Goal: Task Accomplishment & Management: Use online tool/utility

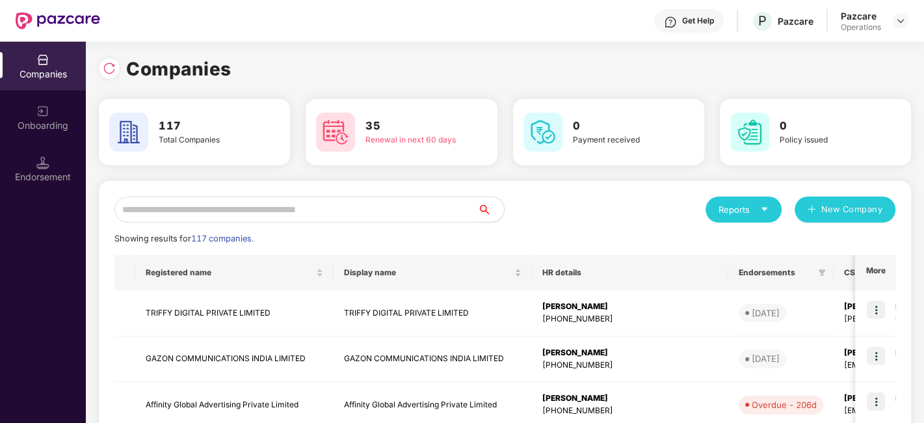
click at [292, 207] on input "text" at bounding box center [296, 209] width 364 height 26
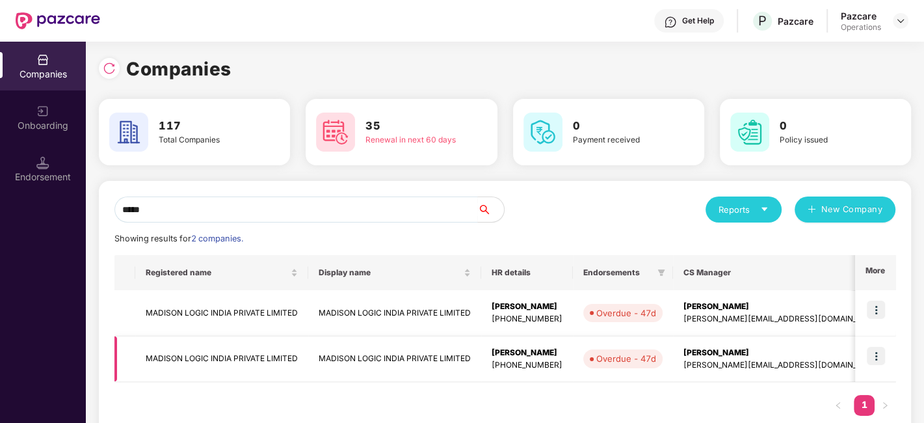
type input "*****"
click at [874, 358] on img at bounding box center [876, 356] width 18 height 18
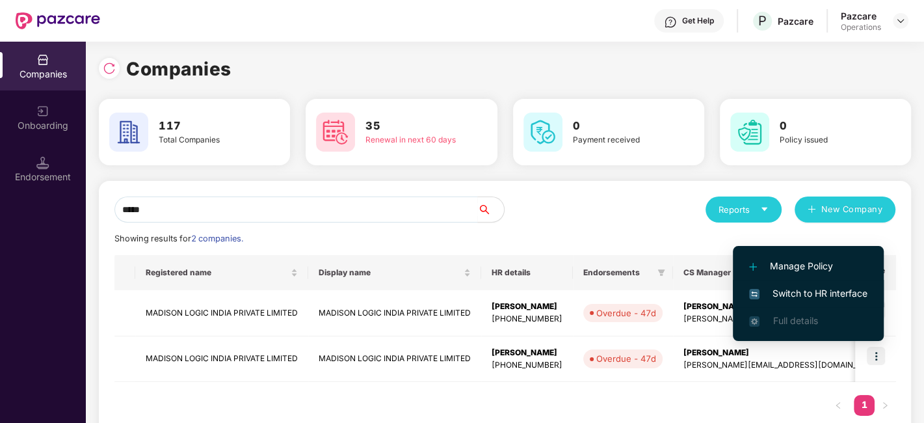
click at [813, 296] on span "Switch to HR interface" at bounding box center [808, 293] width 118 height 14
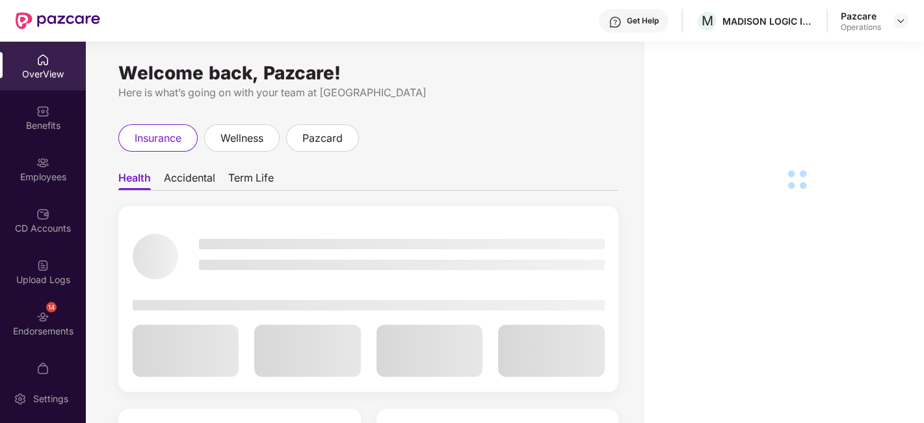
scroll to position [78, 0]
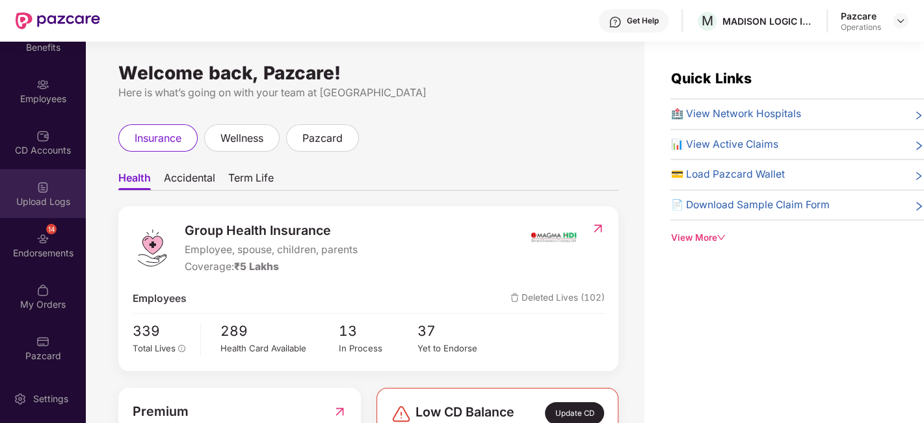
click at [36, 187] on img at bounding box center [42, 187] width 13 height 13
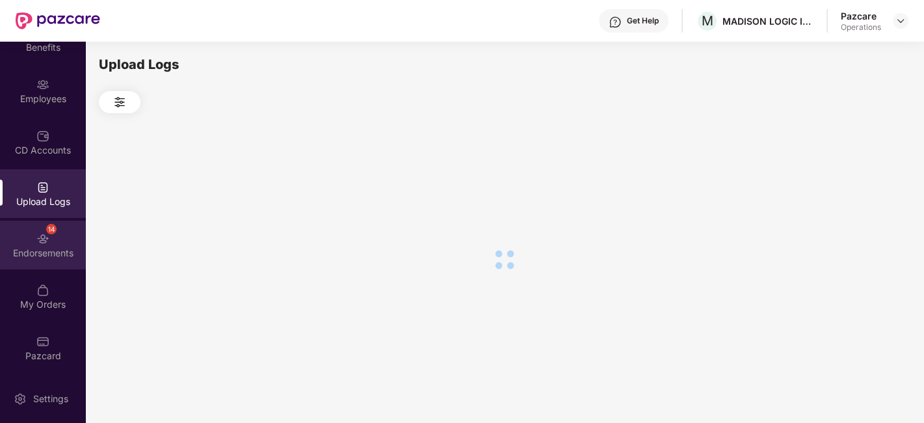
click at [15, 250] on div "Endorsements" at bounding box center [43, 253] width 86 height 13
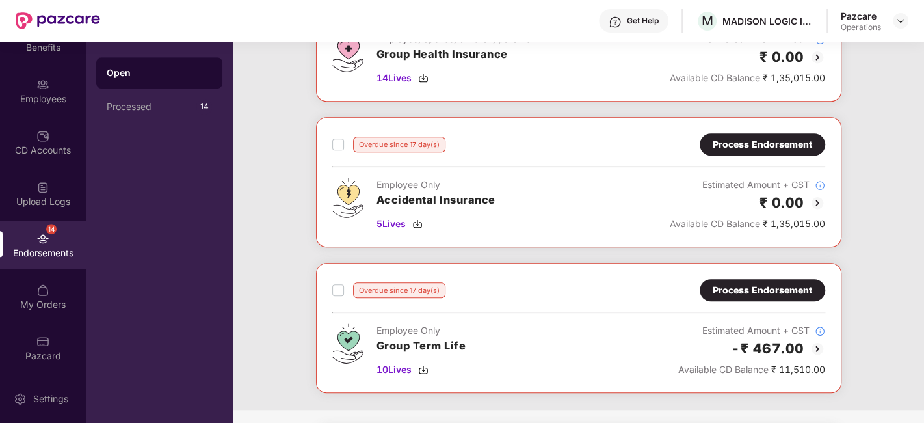
scroll to position [591, 0]
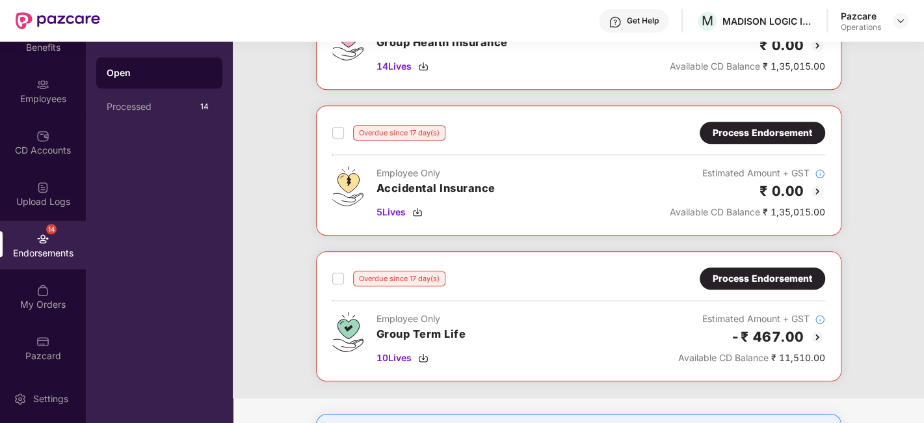
click at [736, 272] on div "Process Endorsement" at bounding box center [763, 278] width 100 height 14
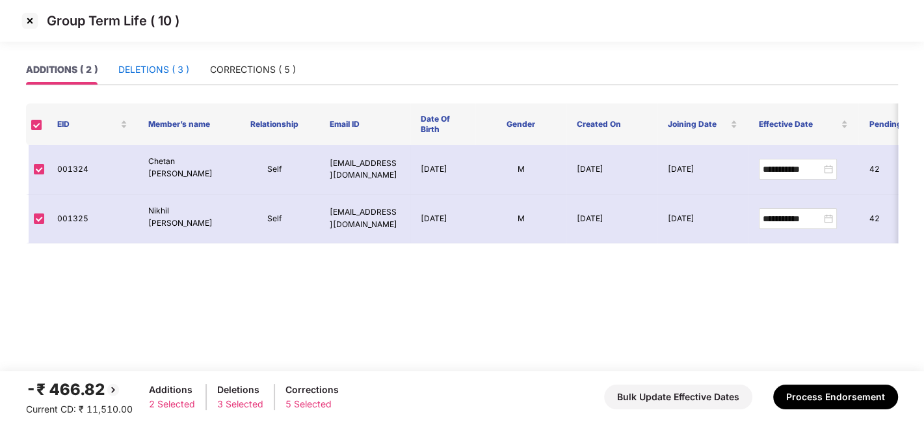
click at [148, 76] on div "DELETIONS ( 3 )" at bounding box center [153, 69] width 71 height 14
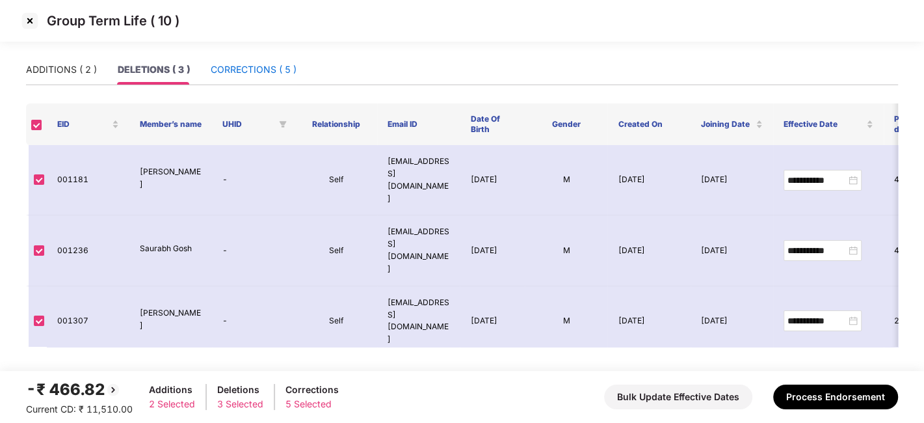
click at [238, 68] on div "CORRECTIONS ( 5 )" at bounding box center [254, 69] width 86 height 14
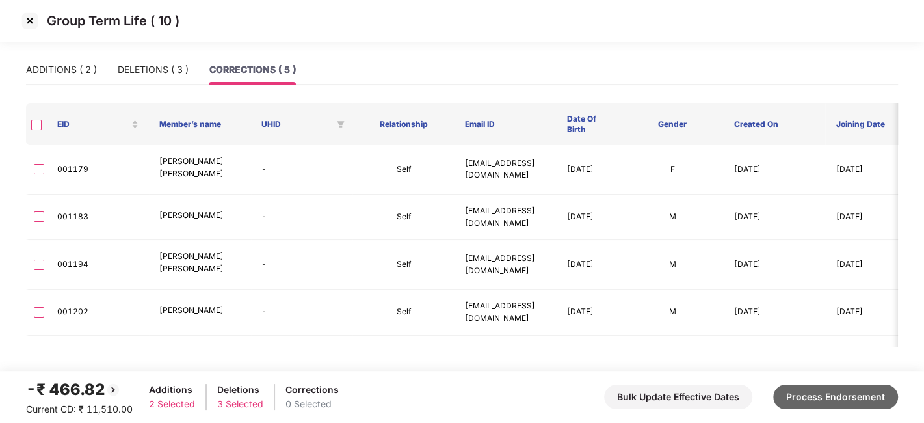
click at [840, 390] on button "Process Endorsement" at bounding box center [835, 396] width 125 height 25
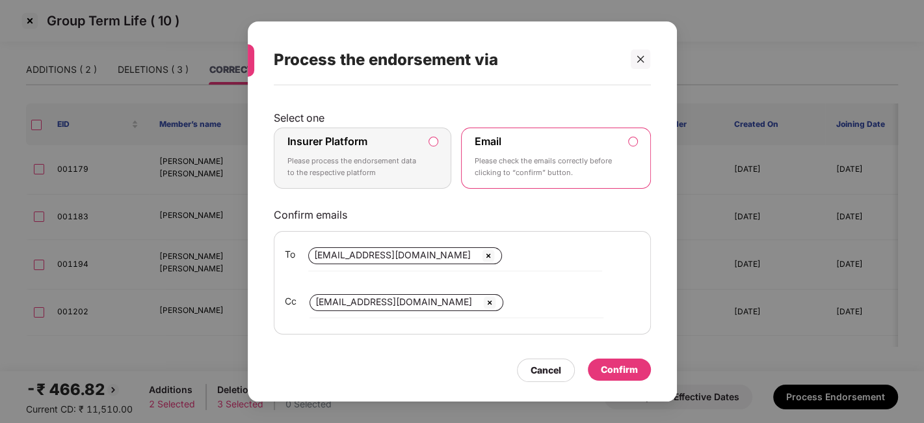
click at [384, 148] on div "Insurer Platform Please process the endorsement data to the respective platform" at bounding box center [354, 158] width 133 height 47
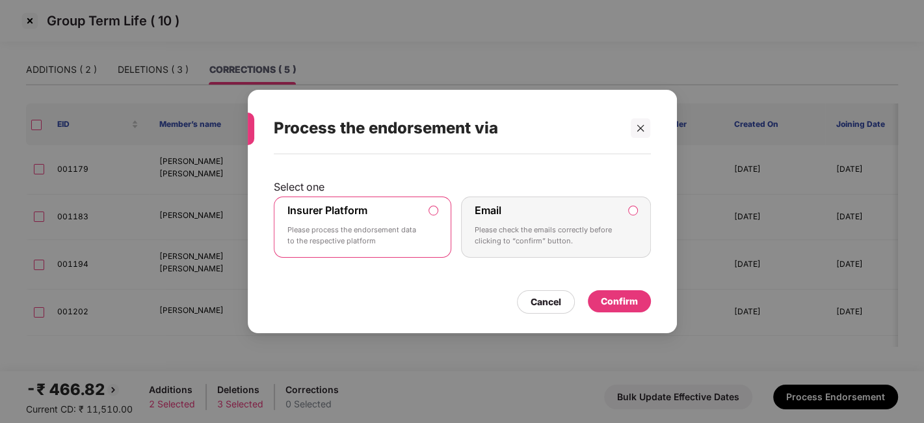
click at [608, 296] on div "Confirm" at bounding box center [619, 301] width 37 height 14
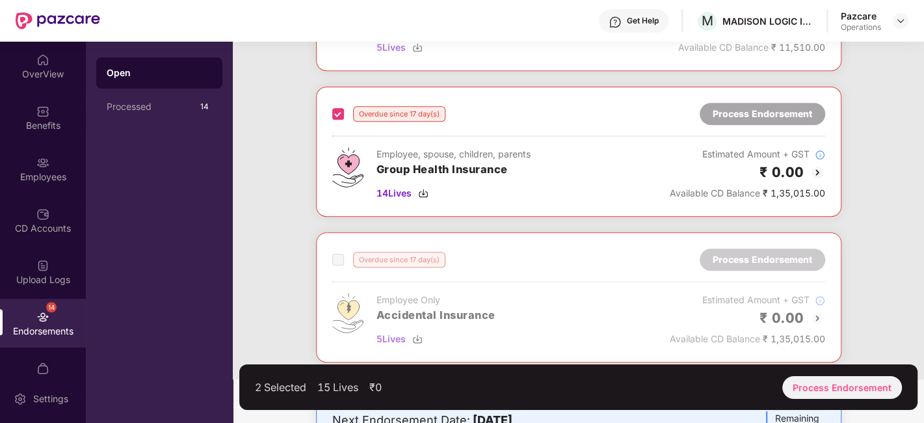
scroll to position [611, 0]
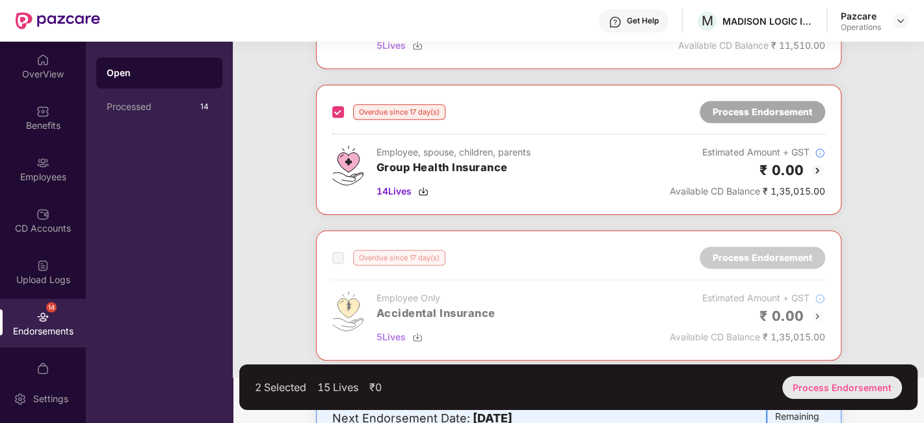
click at [811, 379] on div "Process Endorsement" at bounding box center [842, 387] width 120 height 23
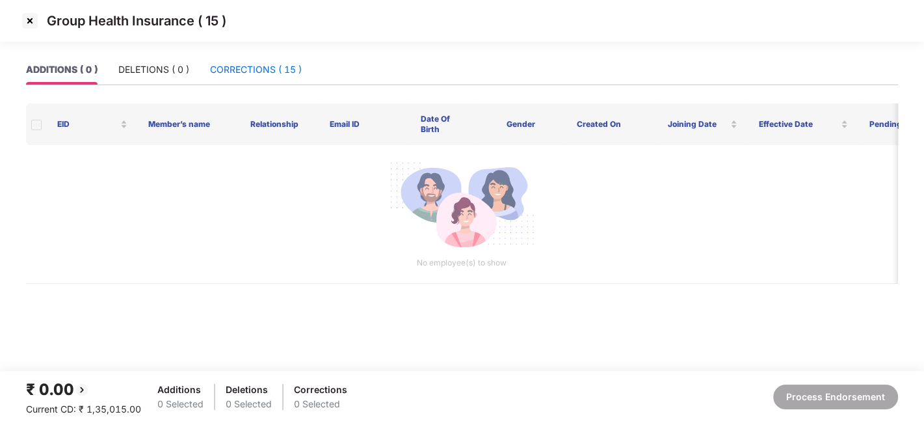
click at [245, 69] on div "CORRECTIONS ( 15 )" at bounding box center [256, 69] width 92 height 14
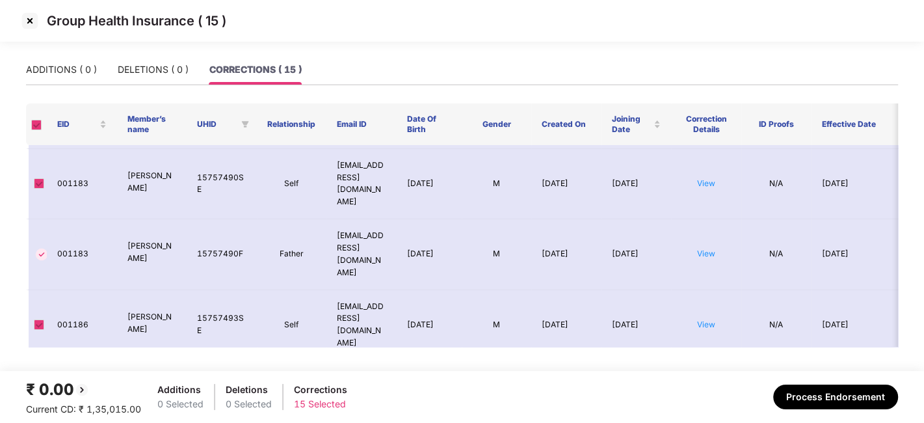
scroll to position [150, 0]
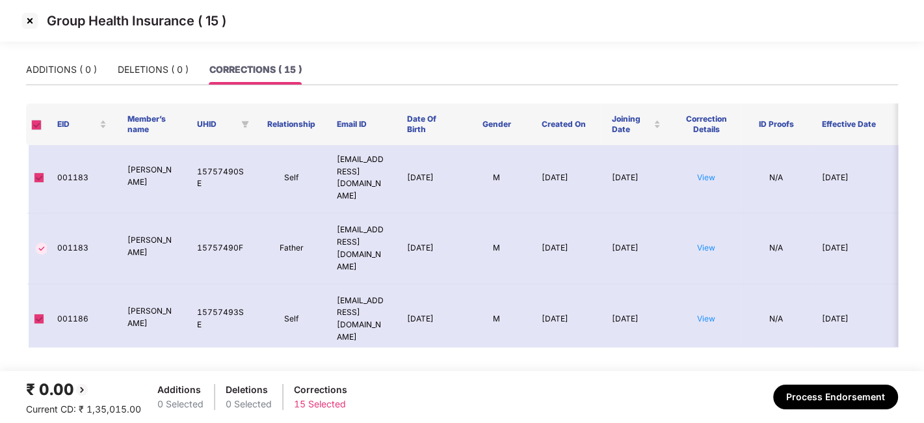
click at [29, 21] on img at bounding box center [30, 20] width 21 height 21
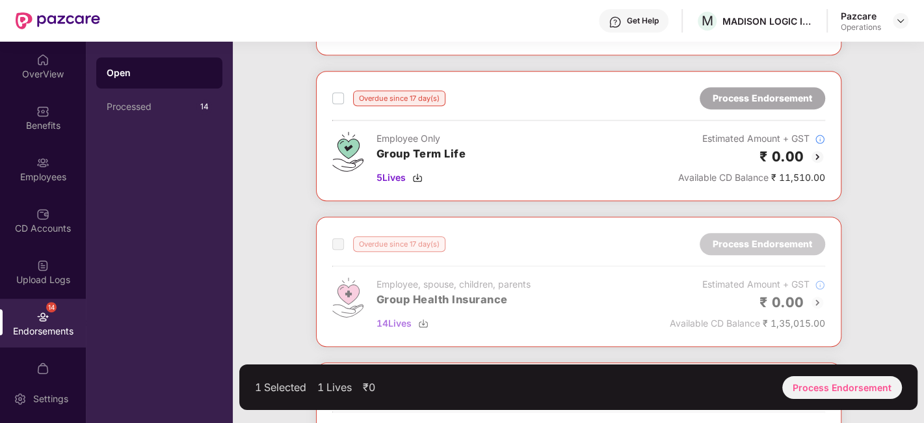
scroll to position [479, 0]
click at [338, 240] on span at bounding box center [338, 244] width 12 height 12
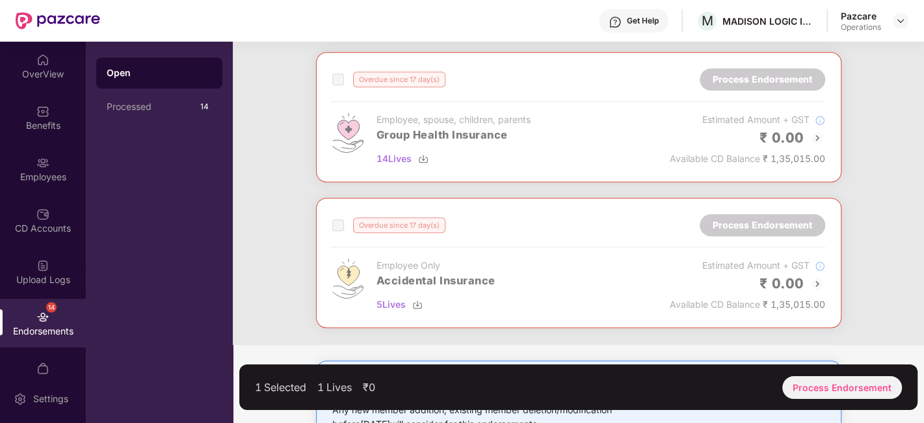
scroll to position [438, 0]
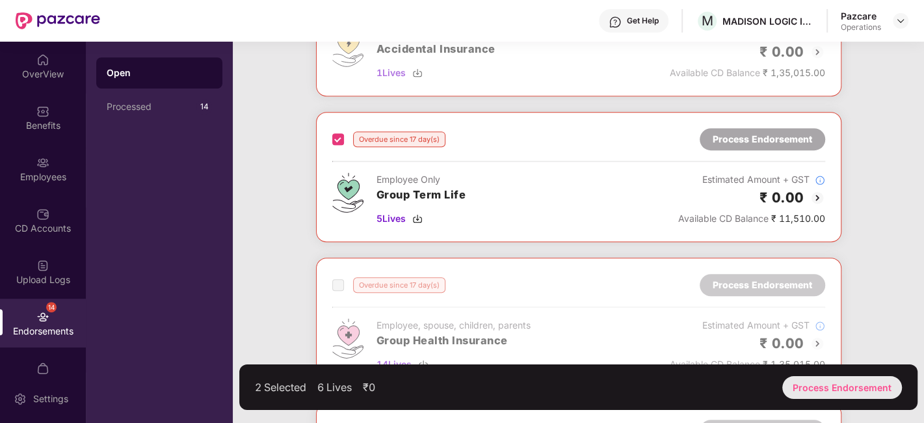
click at [815, 376] on div "Process Endorsement" at bounding box center [842, 387] width 120 height 23
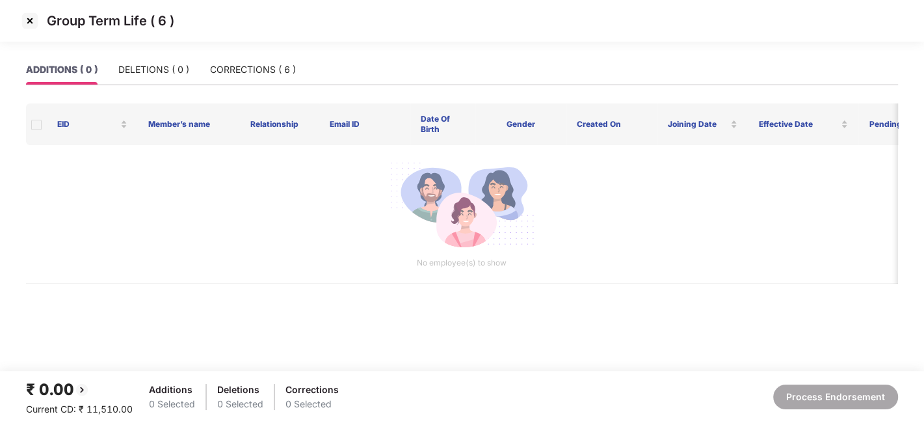
click at [29, 20] on img at bounding box center [30, 20] width 21 height 21
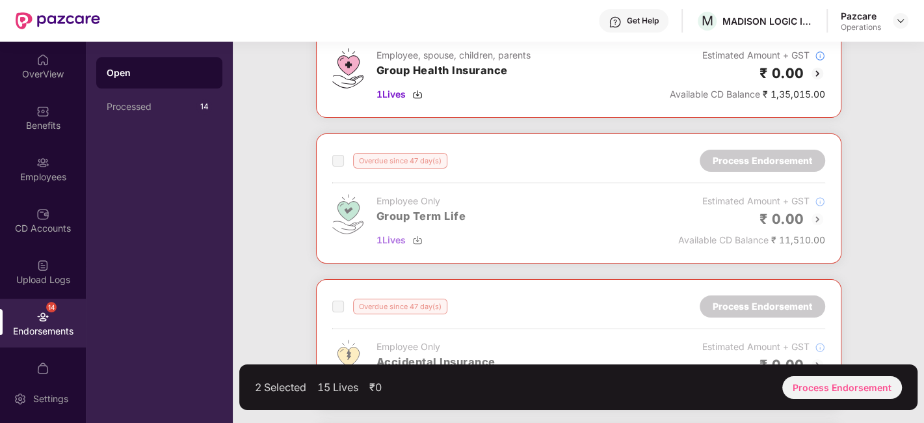
scroll to position [0, 0]
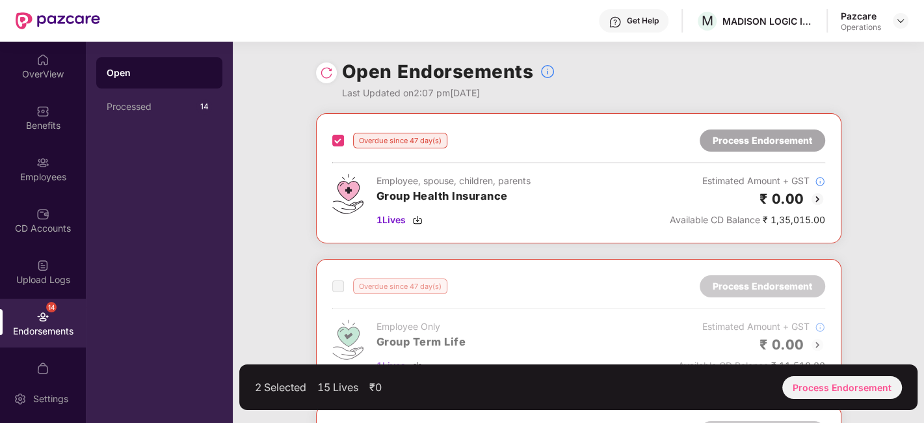
click at [36, 159] on img at bounding box center [42, 162] width 13 height 13
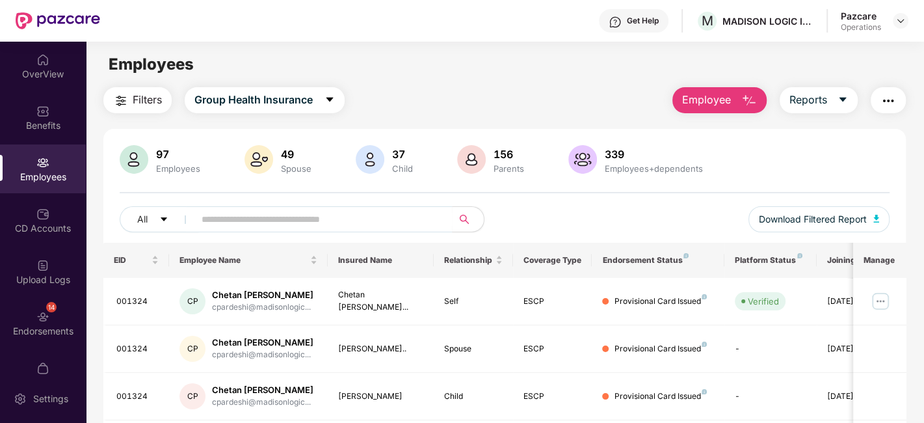
click at [139, 101] on span "Filters" at bounding box center [147, 100] width 29 height 16
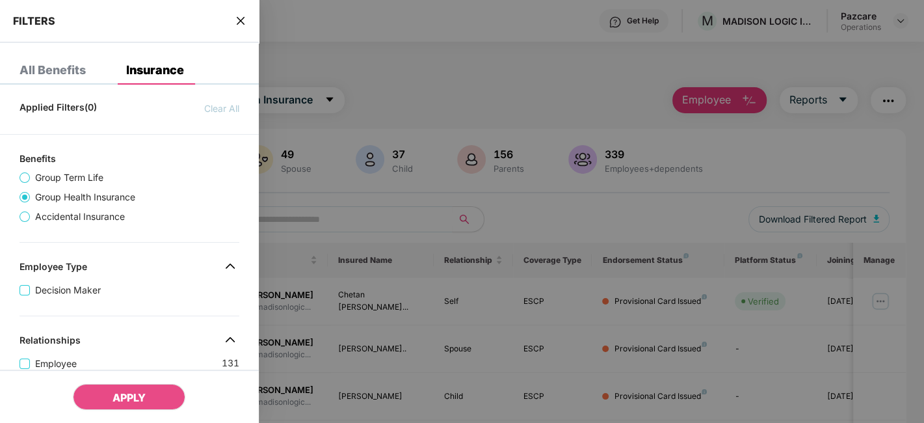
scroll to position [493, 0]
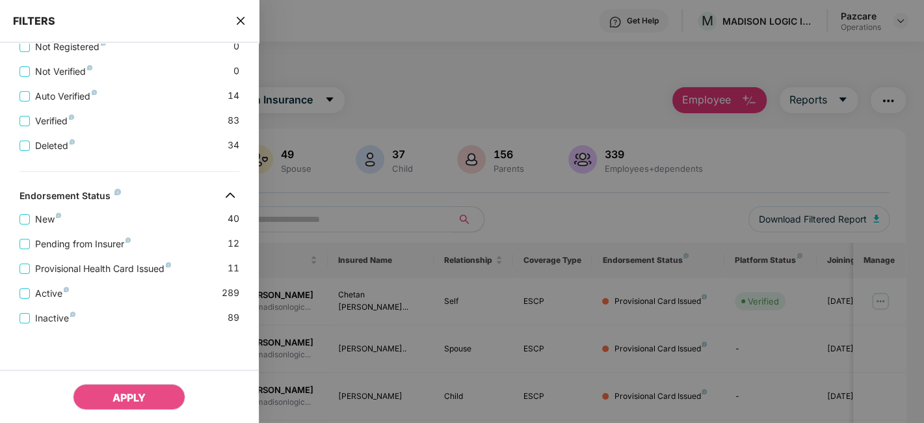
click at [240, 18] on icon "close" at bounding box center [240, 21] width 10 height 10
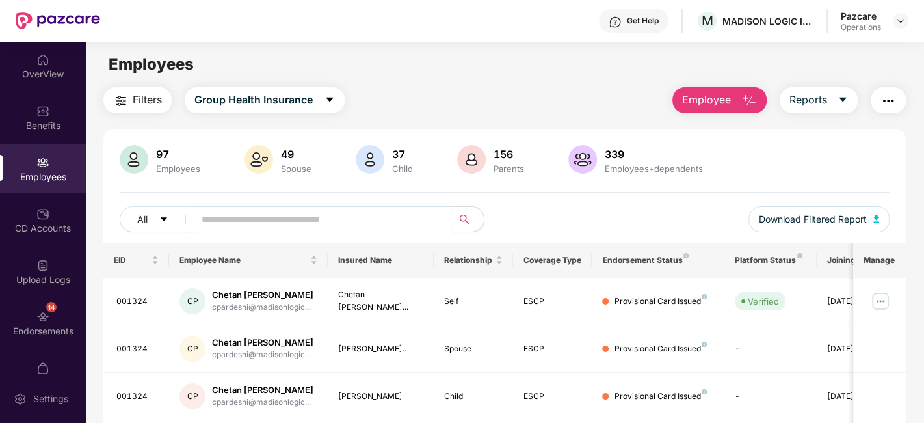
click at [888, 101] on img "button" at bounding box center [889, 101] width 16 height 16
click at [630, 77] on main "Employees Filters Group Health Insurance Employee Reports 97 Employees 49 Spous…" at bounding box center [505, 253] width 838 height 423
click at [803, 217] on span "Download Filtered Report" at bounding box center [813, 219] width 108 height 14
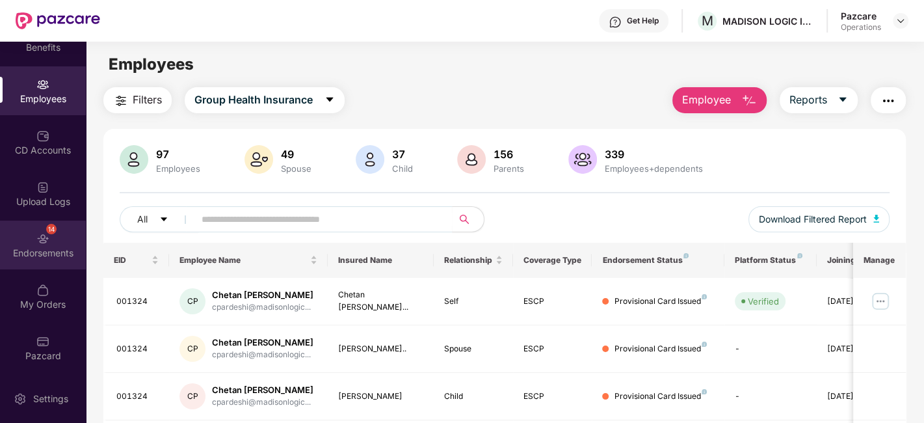
click at [28, 237] on div "14 Endorsements" at bounding box center [43, 245] width 86 height 49
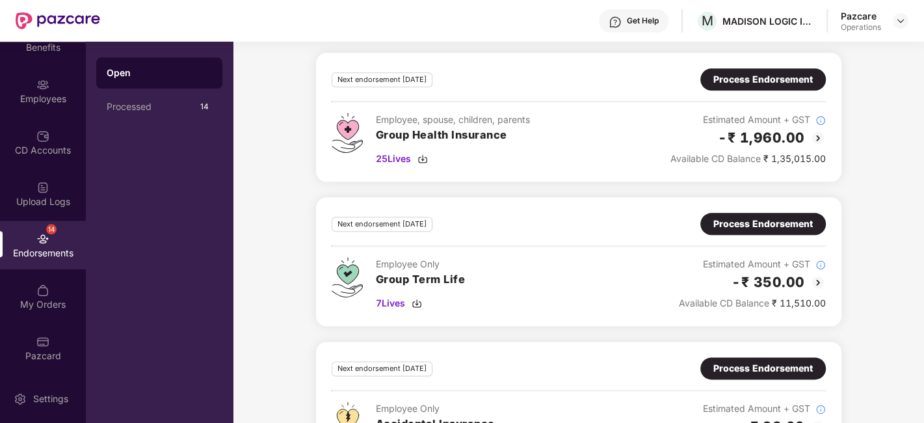
scroll to position [1037, 0]
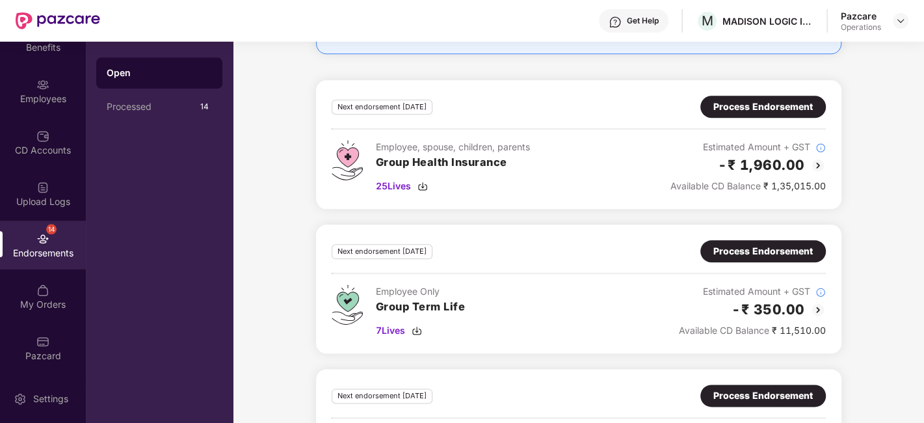
click at [766, 112] on div "Process Endorsement" at bounding box center [764, 107] width 126 height 22
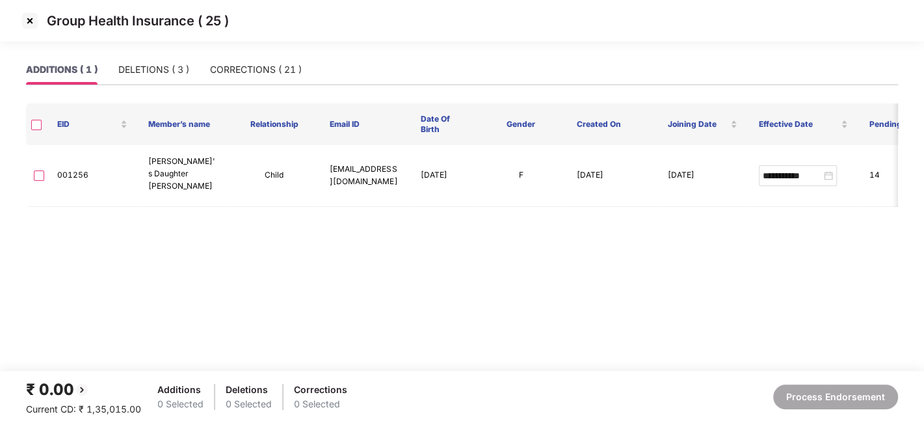
click at [26, 19] on img at bounding box center [30, 20] width 21 height 21
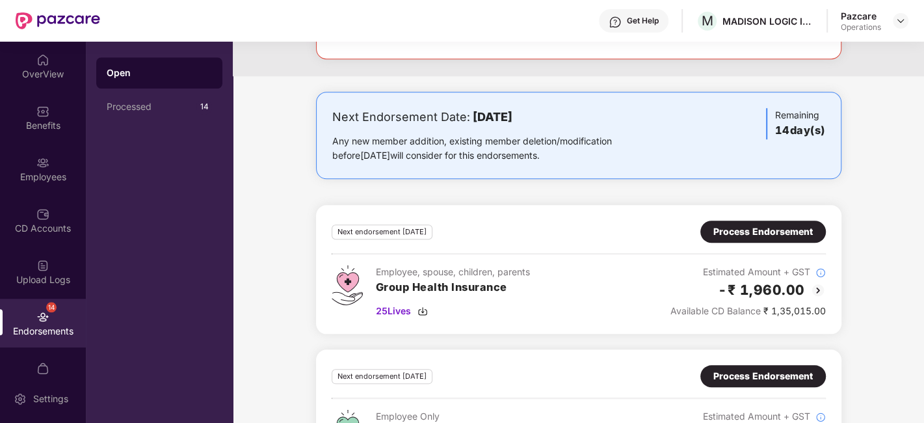
scroll to position [918, 0]
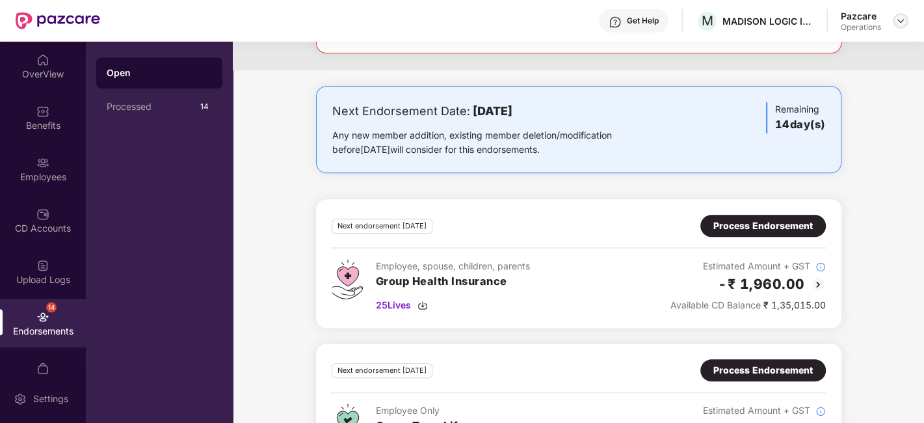
click at [899, 26] on div at bounding box center [901, 21] width 16 height 16
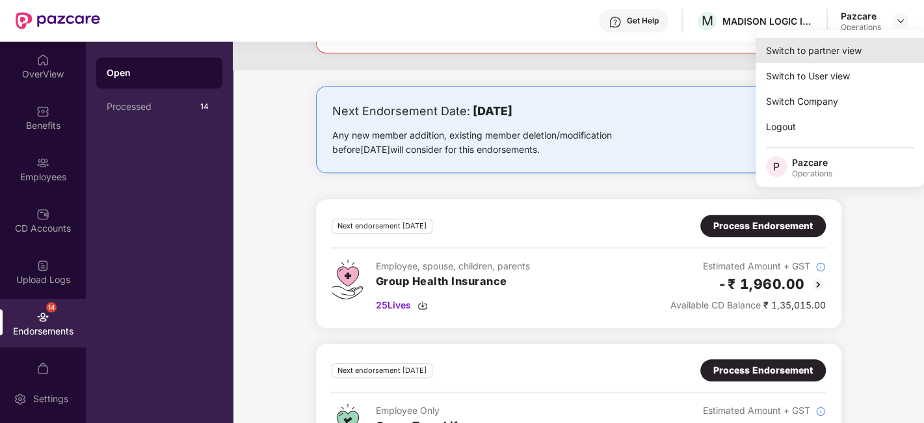
click at [807, 60] on div "Switch to partner view" at bounding box center [840, 50] width 169 height 25
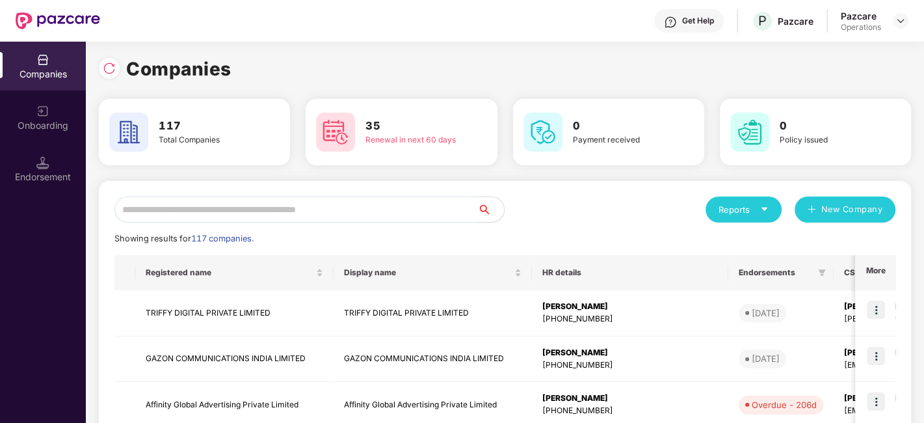
click at [349, 208] on input "text" at bounding box center [296, 209] width 364 height 26
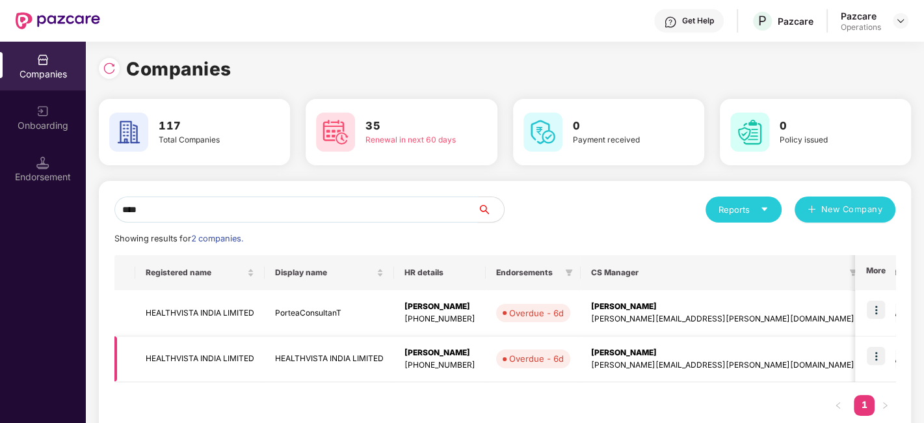
type input "****"
click at [877, 359] on img at bounding box center [876, 356] width 18 height 18
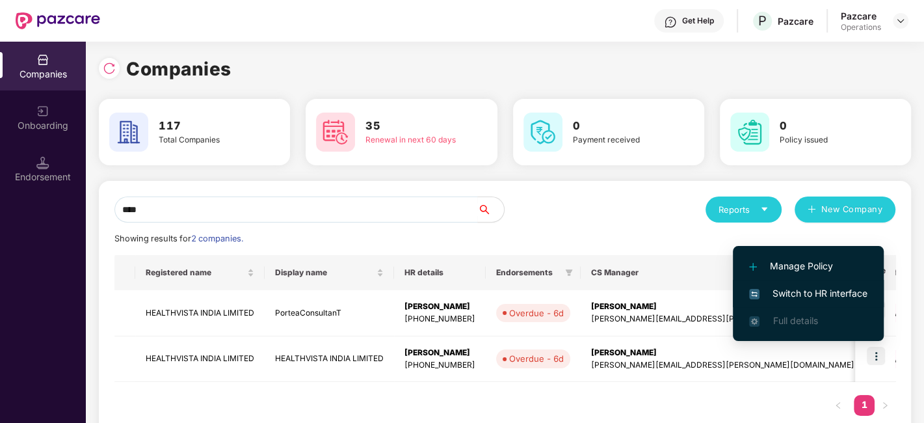
click at [808, 291] on span "Switch to HR interface" at bounding box center [808, 293] width 118 height 14
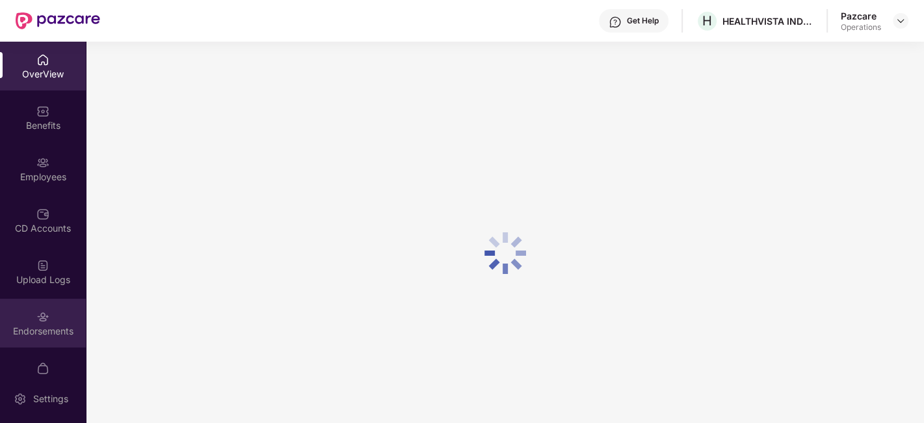
click at [26, 313] on div "Endorsements" at bounding box center [43, 323] width 86 height 49
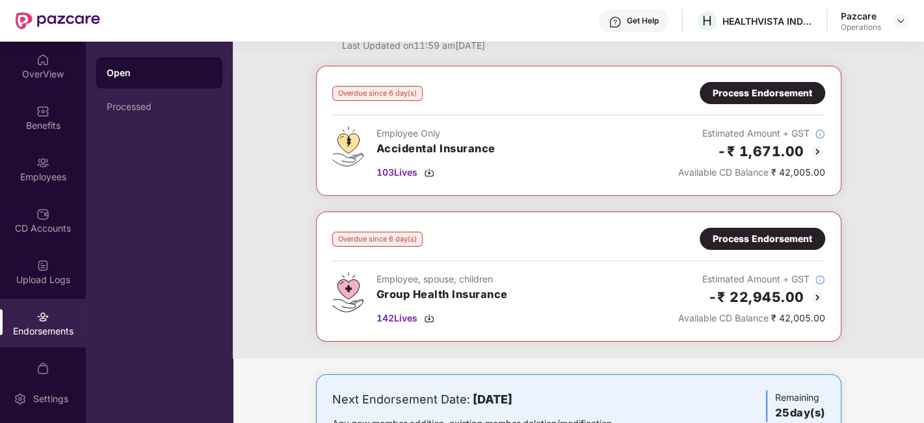
scroll to position [44, 0]
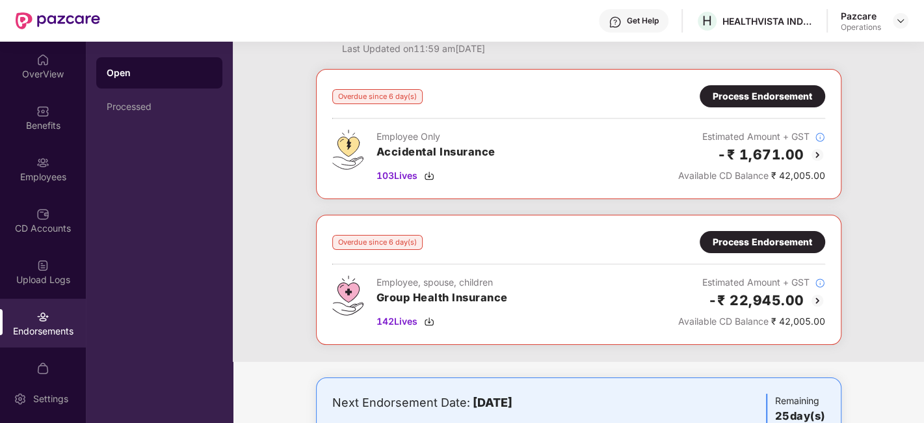
click at [746, 242] on div "Process Endorsement" at bounding box center [763, 242] width 100 height 14
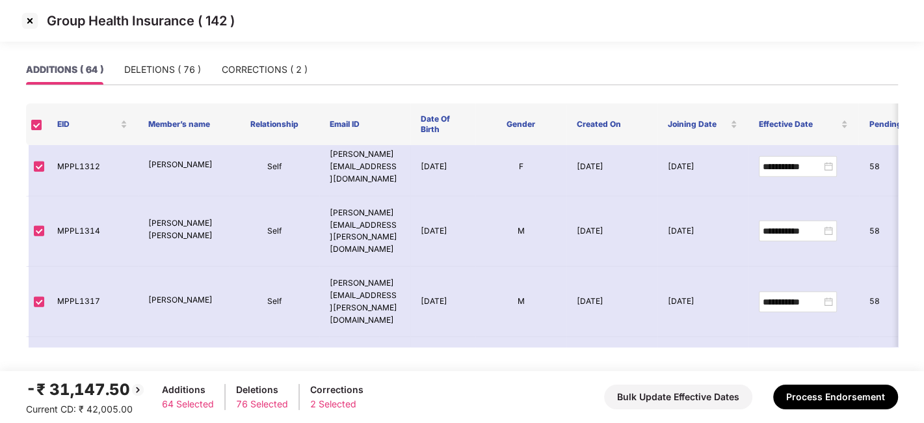
scroll to position [2190, 0]
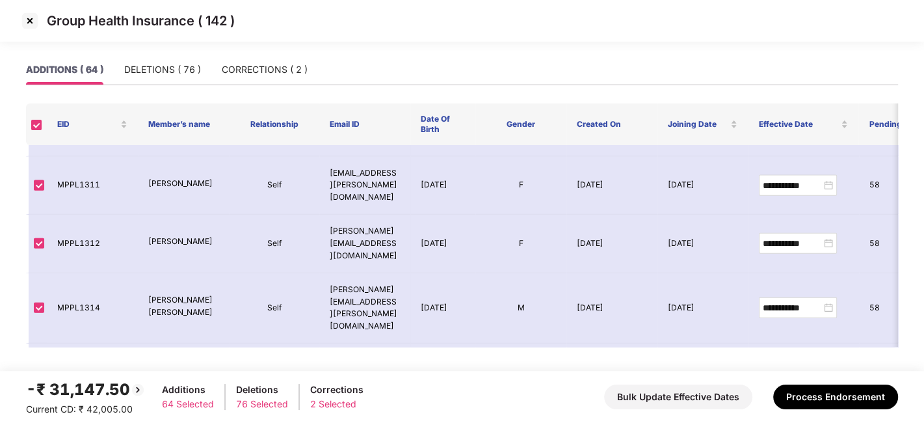
click at [28, 20] on img at bounding box center [30, 20] width 21 height 21
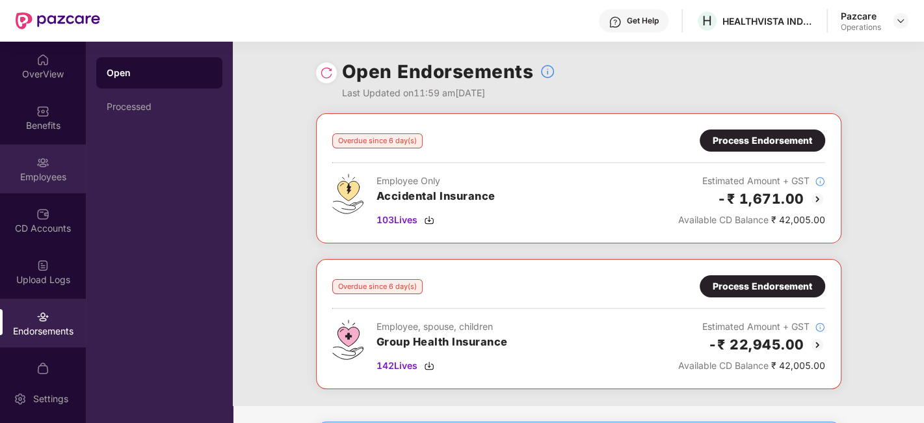
click at [36, 157] on img at bounding box center [42, 162] width 13 height 13
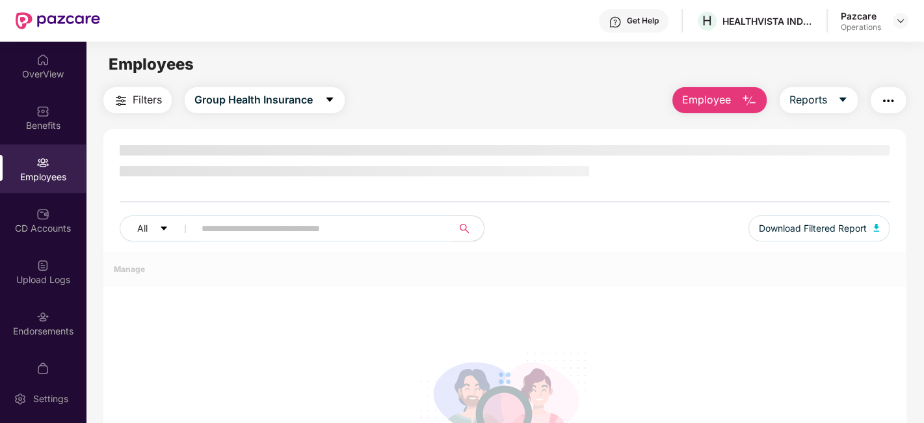
click at [301, 222] on input "text" at bounding box center [319, 229] width 234 height 20
paste input "*******"
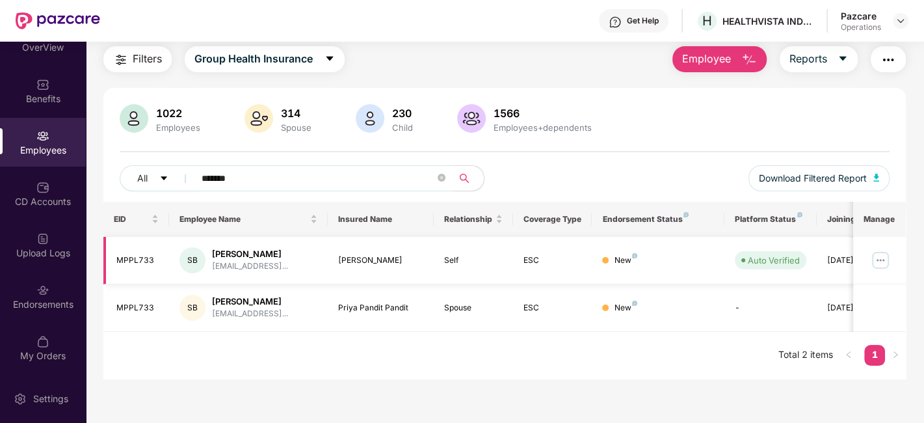
scroll to position [0, 0]
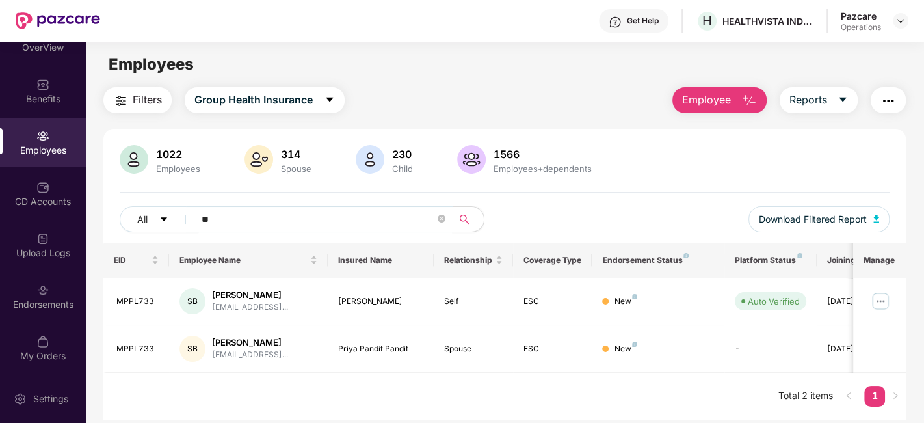
type input "*"
paste input "**********"
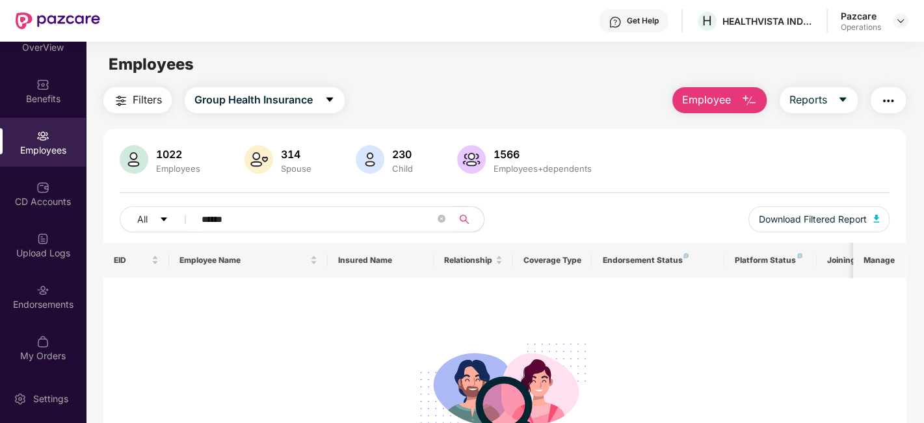
type input "******"
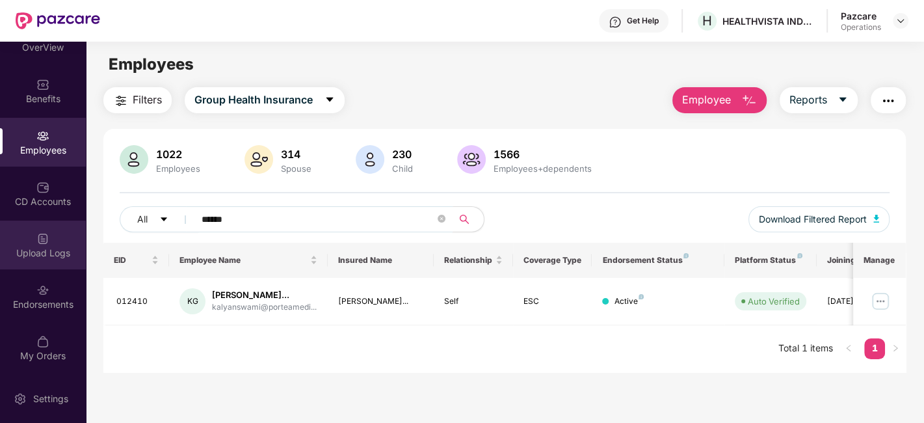
scroll to position [41, 0]
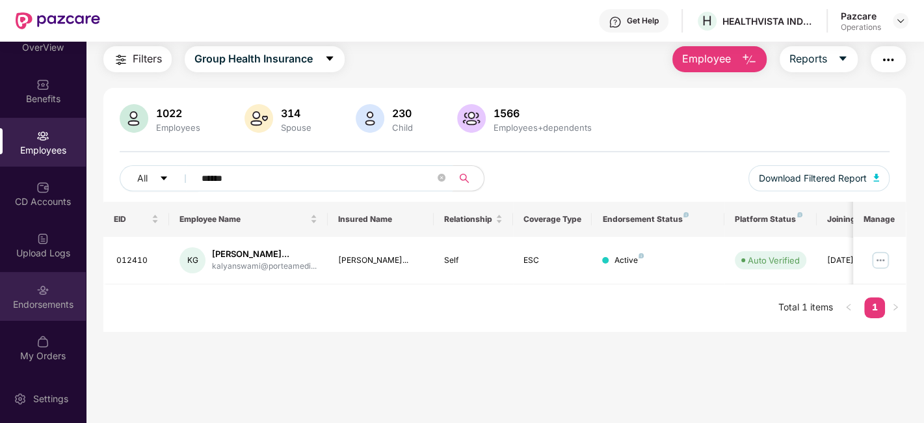
click at [31, 289] on div "Endorsements" at bounding box center [43, 296] width 86 height 49
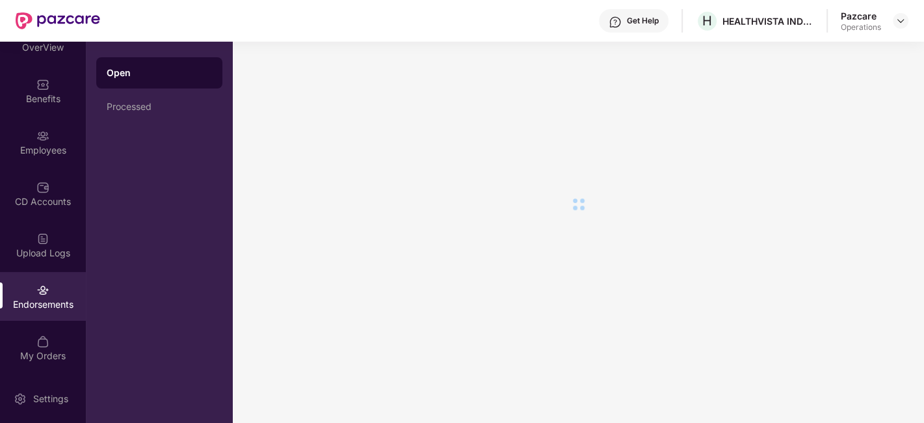
scroll to position [0, 0]
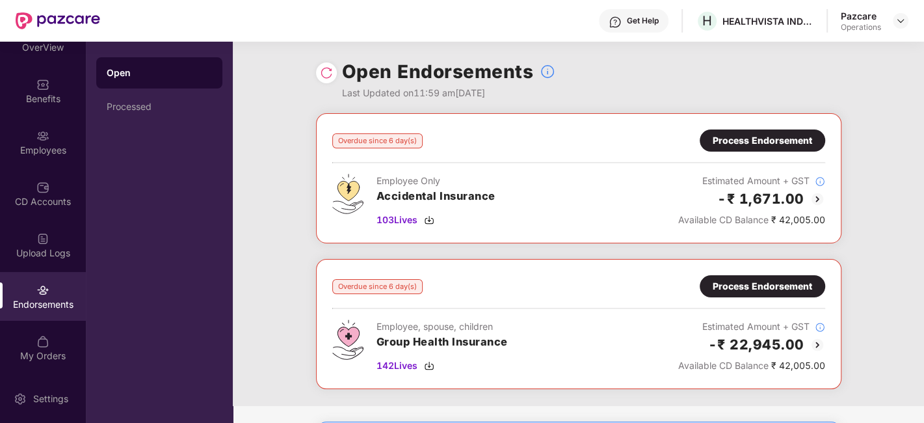
click at [750, 280] on div "Process Endorsement" at bounding box center [763, 286] width 100 height 14
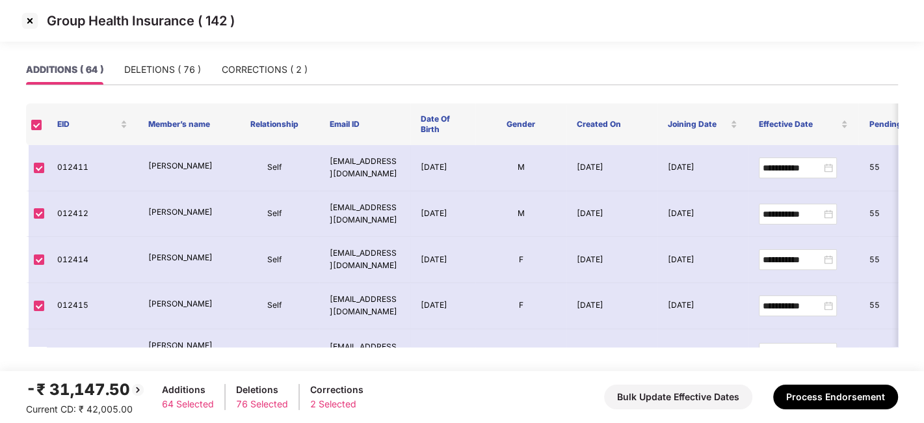
scroll to position [2993, 0]
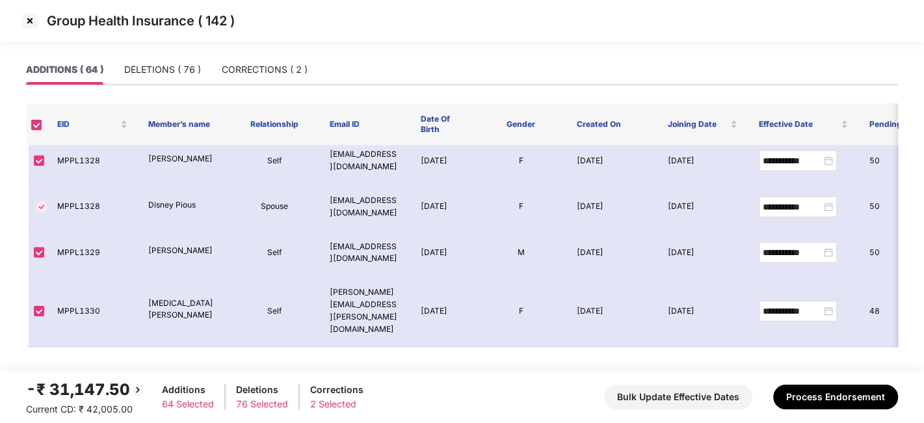
click at [25, 16] on img at bounding box center [30, 20] width 21 height 21
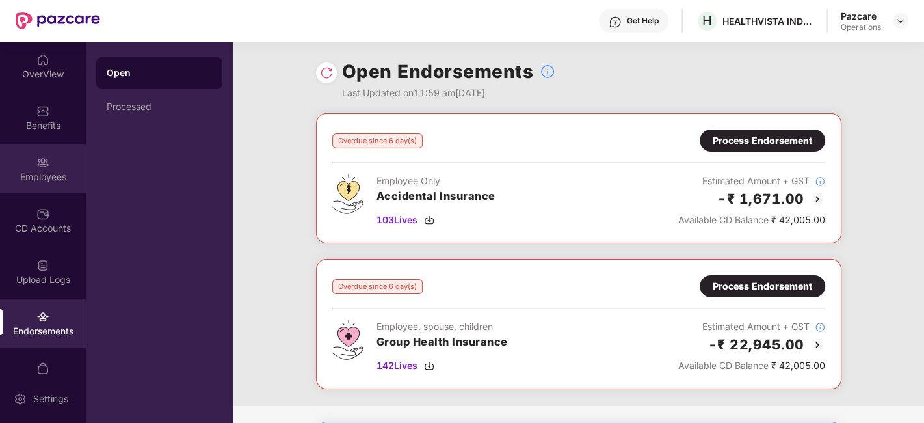
click at [28, 166] on div "Employees" at bounding box center [43, 168] width 86 height 49
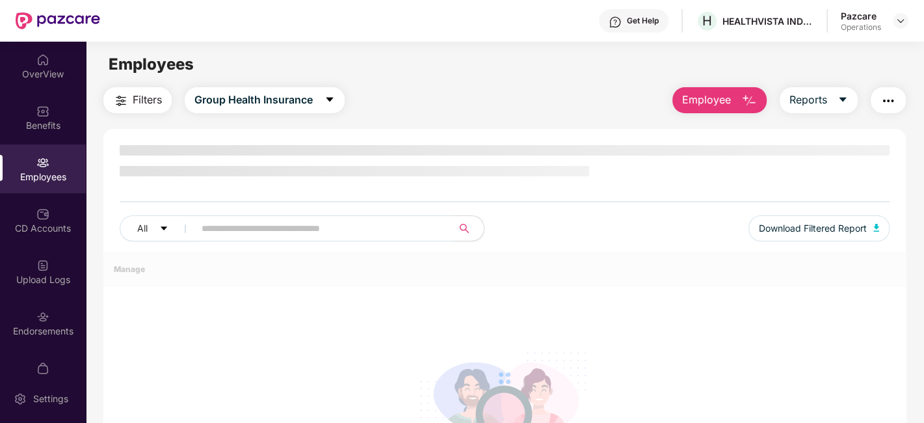
click at [301, 224] on input "text" at bounding box center [319, 229] width 234 height 20
paste input "*******"
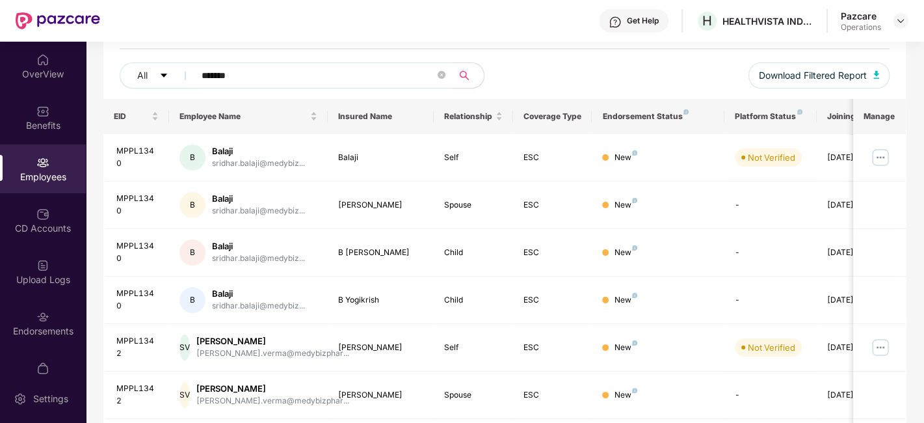
scroll to position [0, 0]
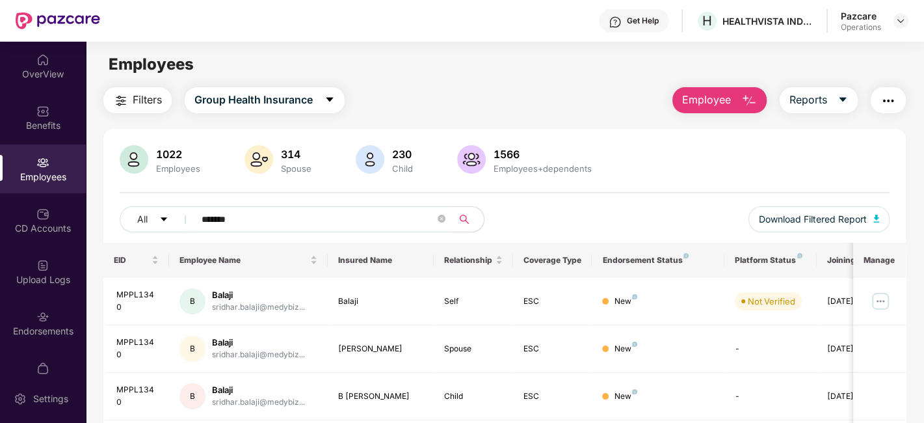
click at [260, 221] on input "*******" at bounding box center [319, 219] width 234 height 20
click at [294, 225] on input "*******" at bounding box center [319, 219] width 234 height 20
click at [328, 217] on input "*******" at bounding box center [319, 219] width 234 height 20
type input "*"
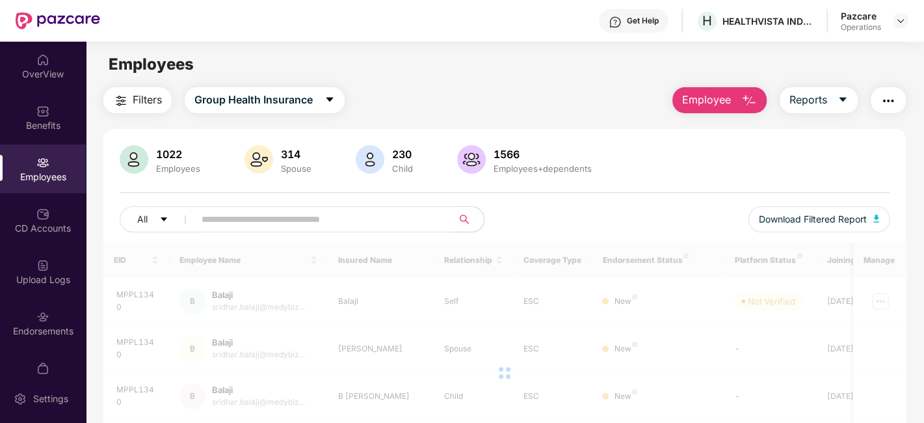
click at [391, 227] on input "text" at bounding box center [319, 219] width 234 height 20
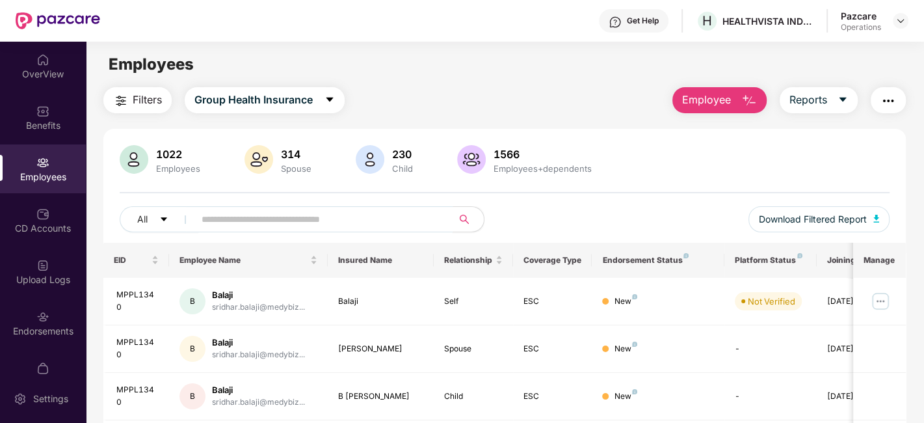
click at [369, 225] on input "text" at bounding box center [319, 219] width 234 height 20
paste input "*******"
type input "*******"
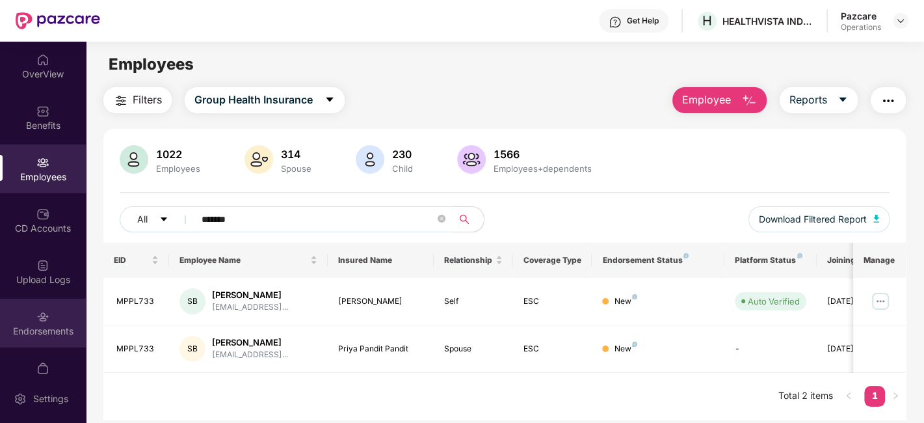
click at [29, 320] on div "Endorsements" at bounding box center [43, 323] width 86 height 49
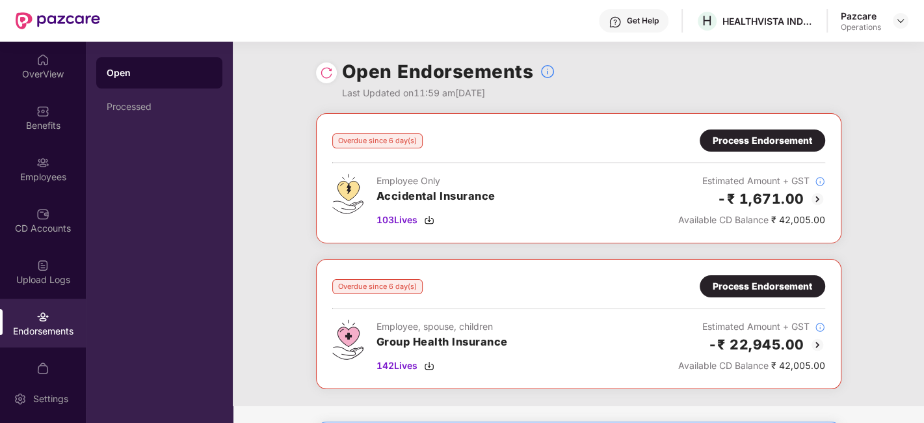
click at [750, 279] on div "Process Endorsement" at bounding box center [763, 286] width 100 height 14
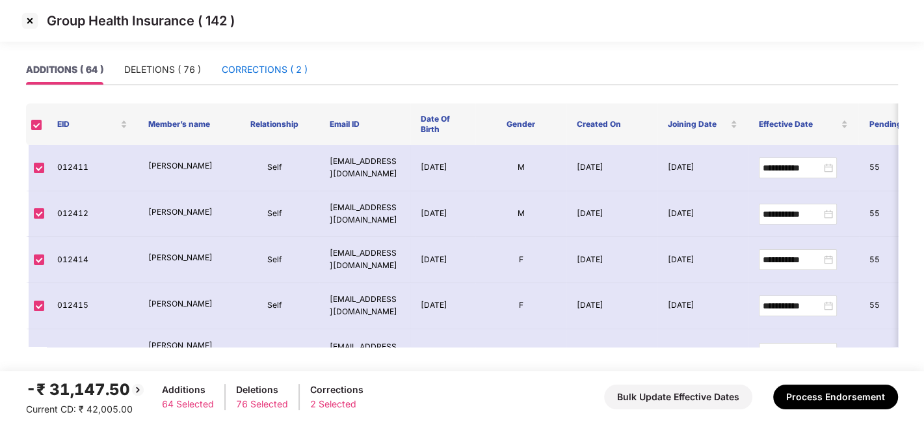
click at [247, 75] on div "CORRECTIONS ( 2 )" at bounding box center [265, 69] width 86 height 14
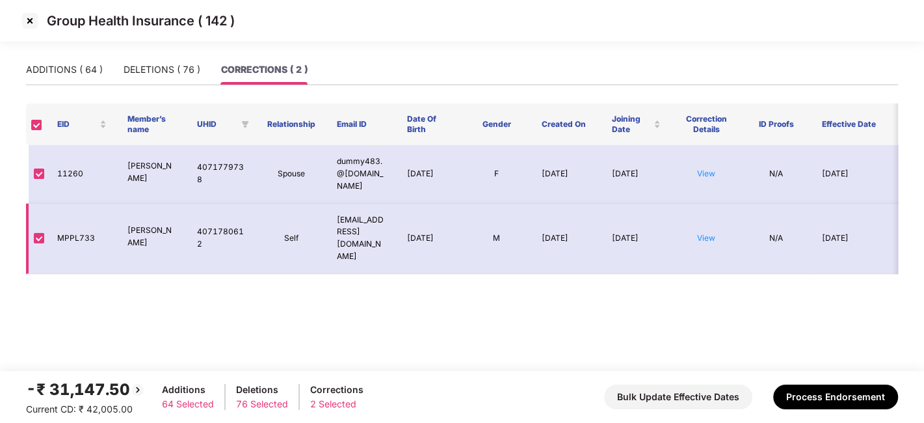
click at [712, 211] on td "View" at bounding box center [706, 239] width 70 height 70
click at [706, 233] on link "View" at bounding box center [706, 238] width 18 height 10
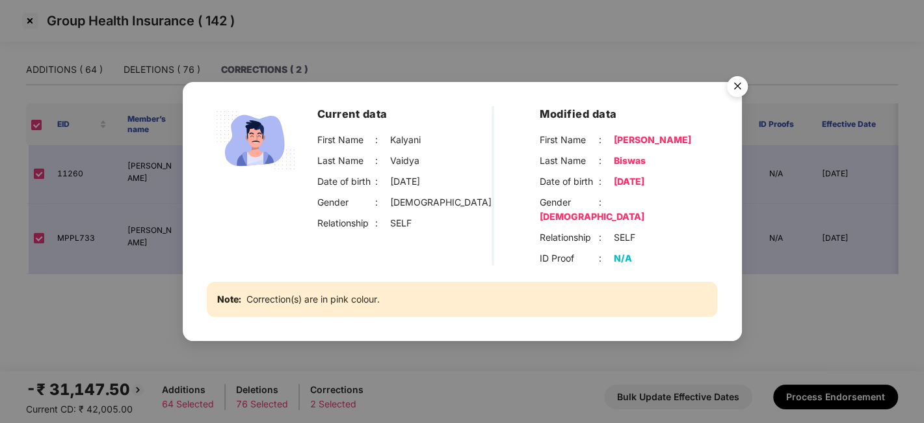
click at [739, 92] on img "Close" at bounding box center [737, 88] width 36 height 36
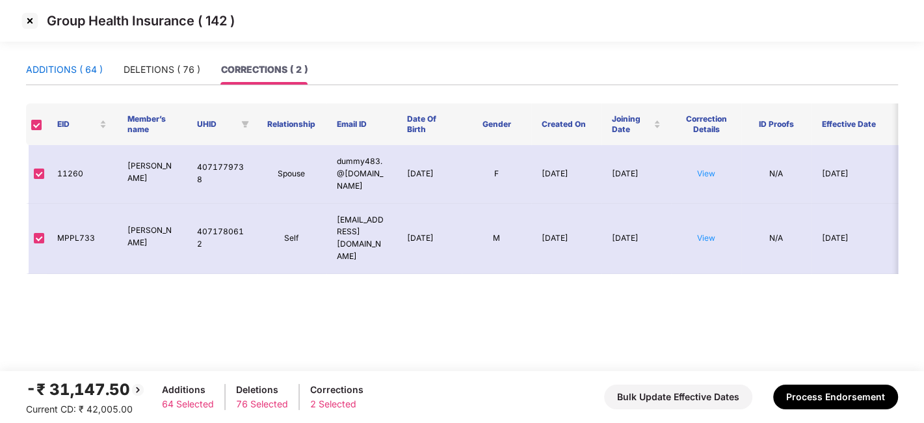
click at [44, 75] on div "ADDITIONS ( 64 )" at bounding box center [64, 69] width 77 height 14
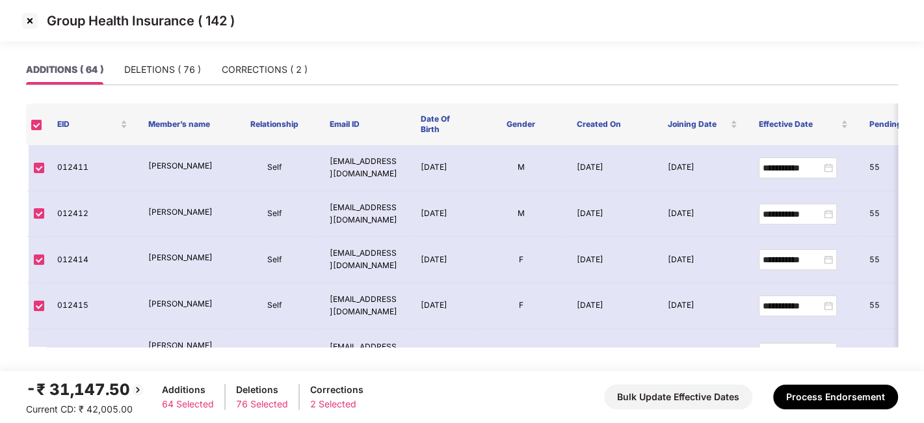
click at [44, 75] on div "ADDITIONS ( 64 )" at bounding box center [64, 69] width 77 height 14
click at [688, 33] on div "Group Health Insurance ( 142 )" at bounding box center [462, 21] width 924 height 42
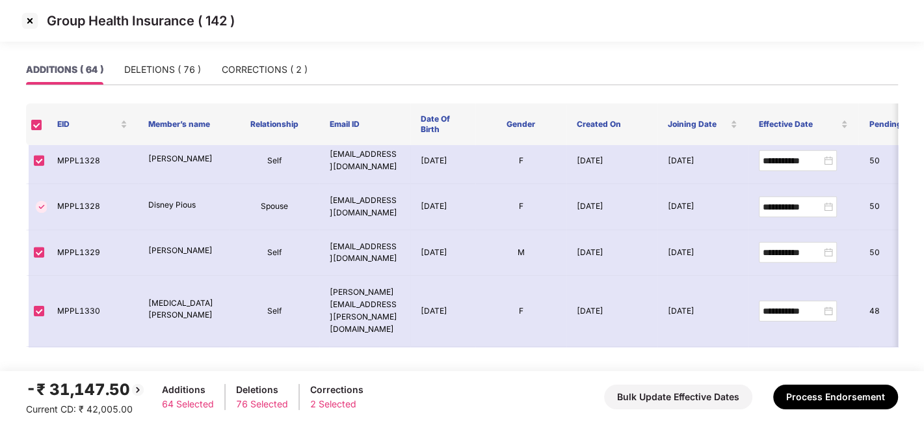
scroll to position [2993, 0]
